Goal: Task Accomplishment & Management: Manage account settings

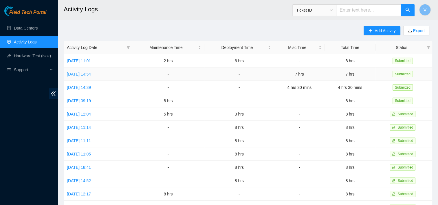
click at [89, 73] on link "[DATE] 14:54" at bounding box center [79, 74] width 24 height 5
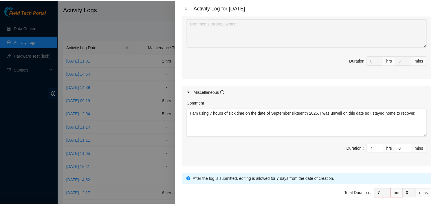
scroll to position [271, 0]
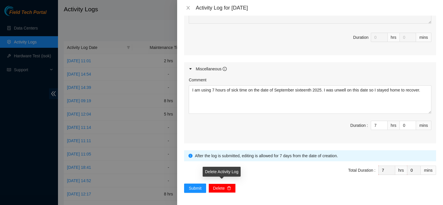
click at [220, 185] on span "Delete" at bounding box center [219, 188] width 12 height 6
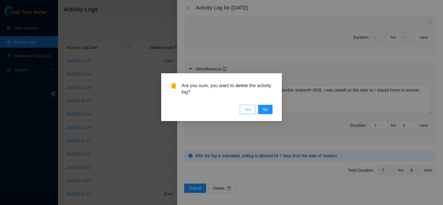
click at [245, 106] on span "Yes" at bounding box center [247, 109] width 7 height 6
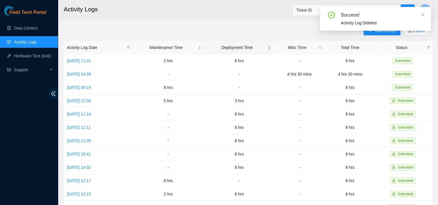
click at [224, 44] on div "Deployment Time" at bounding box center [239, 47] width 63 height 6
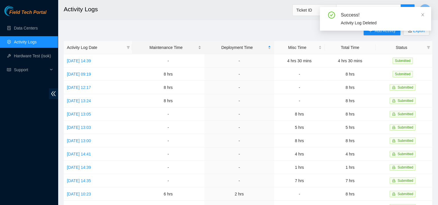
click at [188, 46] on div "Maintenance Time" at bounding box center [168, 47] width 66 height 6
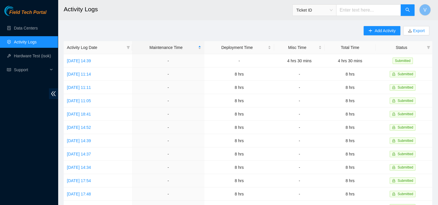
click at [121, 48] on span "Activity Log Date" at bounding box center [95, 47] width 57 height 6
click at [85, 45] on span "Activity Log Date" at bounding box center [95, 47] width 57 height 6
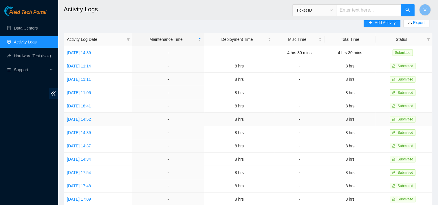
scroll to position [3, 0]
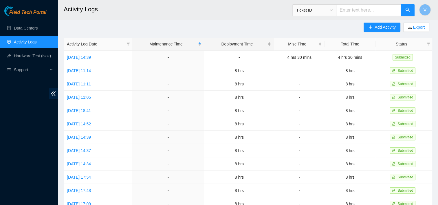
click at [236, 44] on div "Deployment Time" at bounding box center [239, 44] width 63 height 6
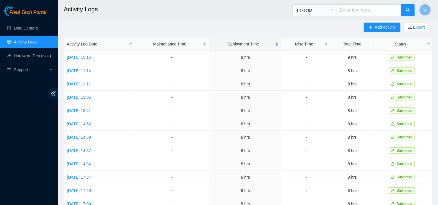
click at [236, 44] on div "Deployment Time" at bounding box center [246, 44] width 66 height 6
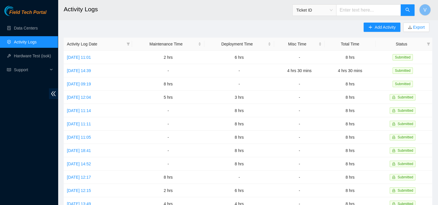
click at [240, 20] on main "Activity Logs Ticket ID V Add Activity Export Activity Log Date Maintenance Tim…" at bounding box center [248, 169] width 380 height 345
